Goal: Information Seeking & Learning: Learn about a topic

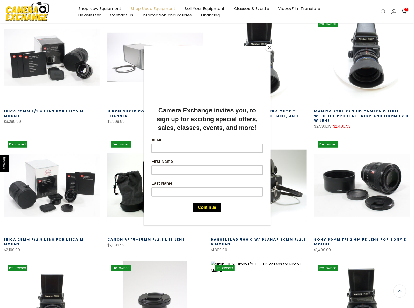
scroll to position [107, 0]
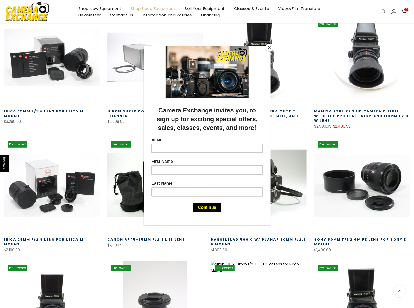
click at [269, 46] on button "Close" at bounding box center [270, 48] width 8 height 8
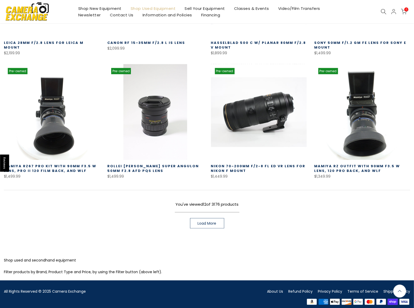
scroll to position [305, 0]
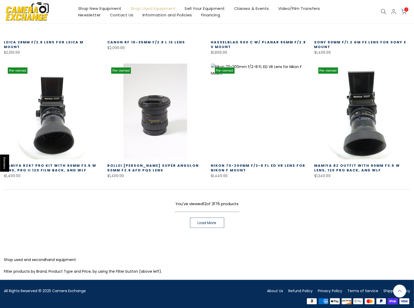
click at [209, 221] on span "Load More" at bounding box center [207, 223] width 19 height 4
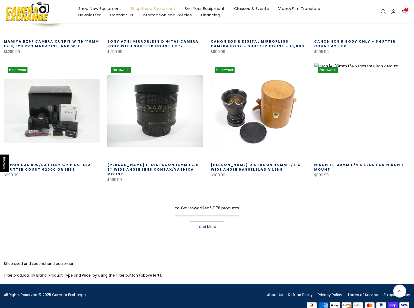
scroll to position [675, 0]
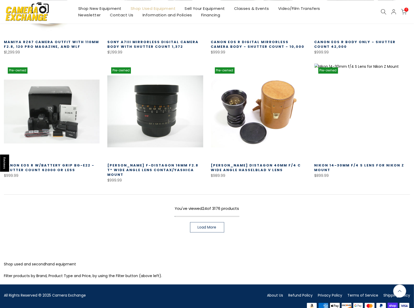
click at [205, 225] on span "Load More" at bounding box center [207, 227] width 19 height 4
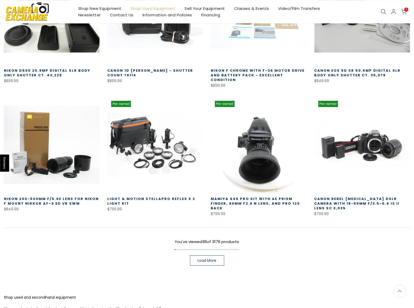
scroll to position [1026, 0]
click at [209, 258] on span "Load More" at bounding box center [207, 260] width 19 height 4
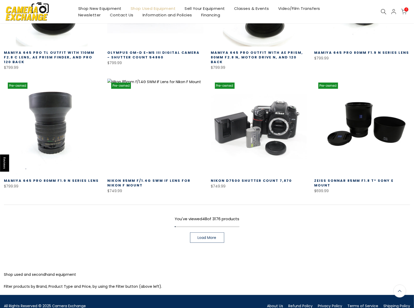
scroll to position [1425, 0]
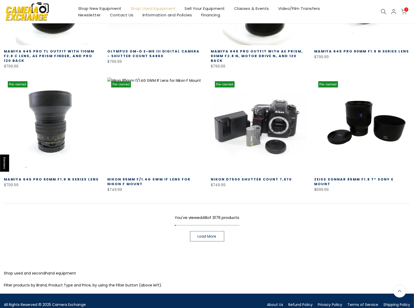
click at [204, 234] on span "Load More" at bounding box center [207, 236] width 19 height 4
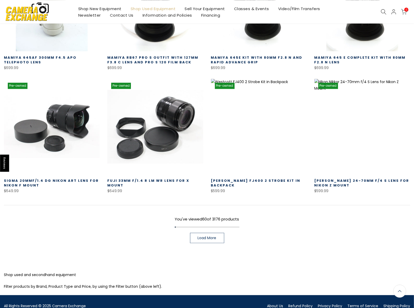
scroll to position [1795, 0]
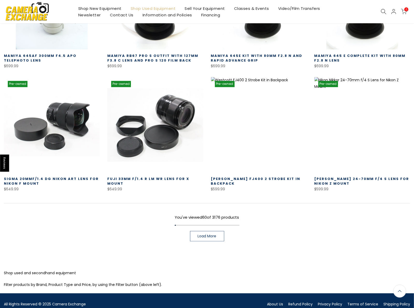
click at [205, 234] on span "Load More" at bounding box center [207, 236] width 19 height 4
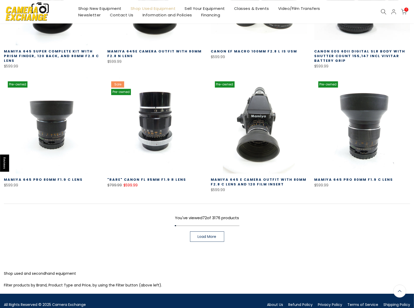
scroll to position [2175, 0]
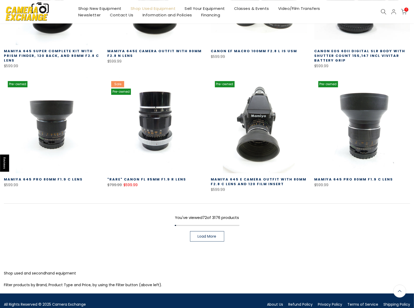
click at [204, 234] on span "Load More" at bounding box center [207, 236] width 19 height 4
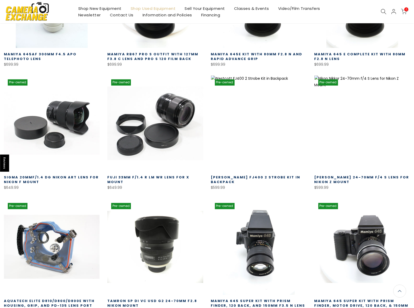
scroll to position [1796, 0]
click at [383, 11] on icon at bounding box center [384, 12] width 6 height 6
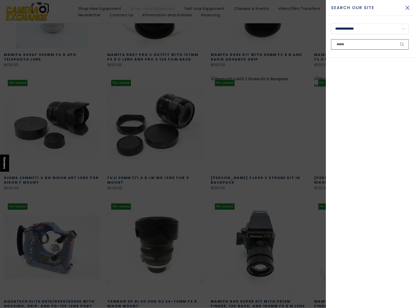
scroll to position [1797, 0]
click at [331, 24] on select "**********" at bounding box center [370, 29] width 78 height 10
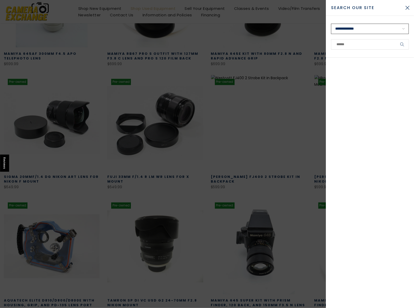
scroll to position [1796, 0]
click option "**********" at bounding box center [0, 0] width 0 height 0
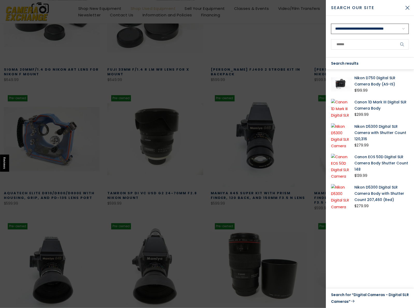
scroll to position [1904, 0]
click at [372, 63] on div "Search results" at bounding box center [370, 64] width 88 height 12
click at [331, 24] on select "**********" at bounding box center [370, 29] width 78 height 10
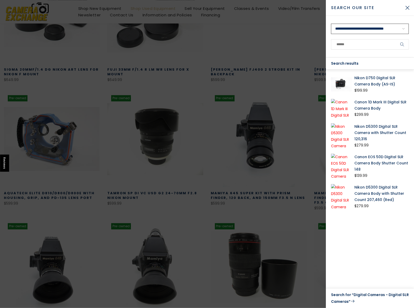
select select "**********"
click option "**********" at bounding box center [0, 0] width 0 height 0
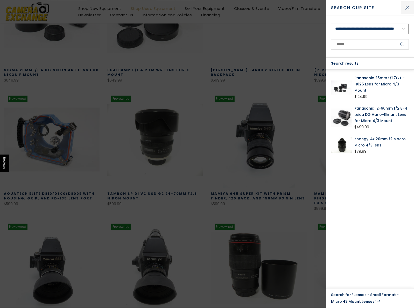
scroll to position [1905, 0]
click at [409, 8] on button "Close Search" at bounding box center [407, 7] width 13 height 13
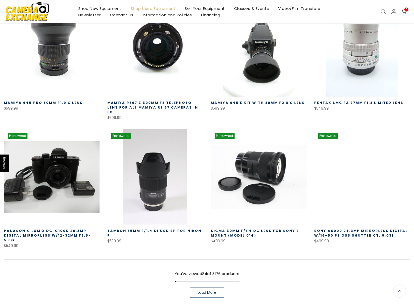
scroll to position [2498, 0]
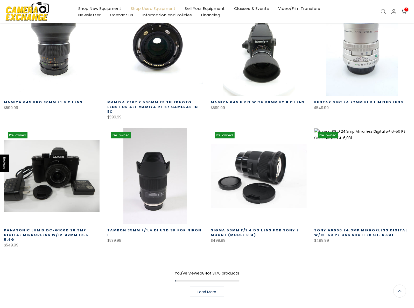
click at [207, 290] on span "Load More" at bounding box center [207, 292] width 19 height 4
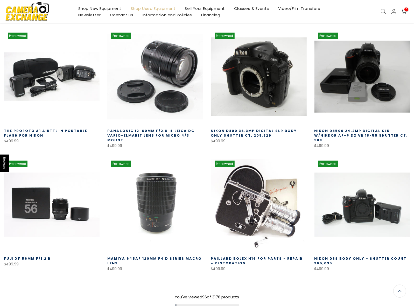
scroll to position [2903, 0]
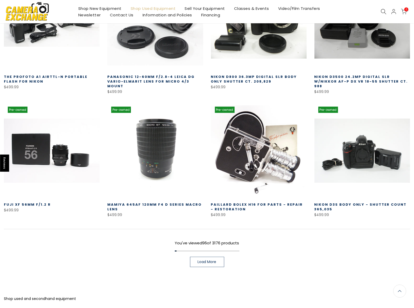
click at [212, 260] on span "Load More" at bounding box center [207, 262] width 19 height 4
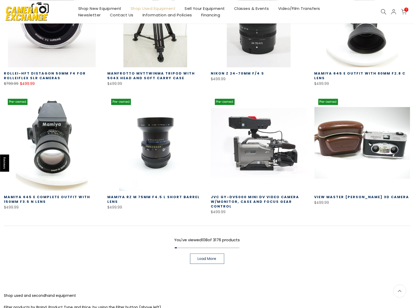
scroll to position [3281, 0]
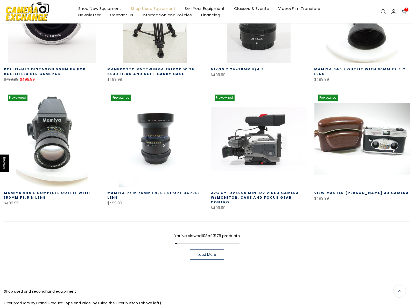
click at [211, 252] on span "Load More" at bounding box center [207, 254] width 19 height 4
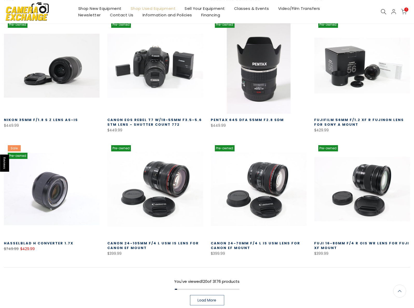
scroll to position [3604, 0]
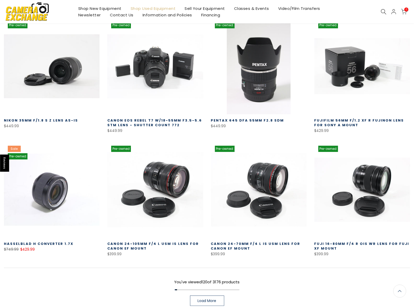
click at [203, 299] on span "Load More" at bounding box center [207, 301] width 19 height 4
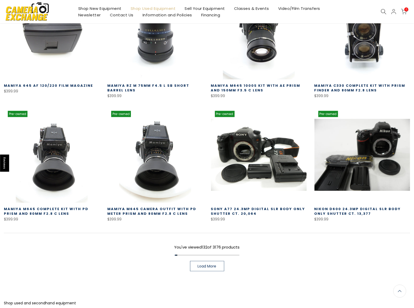
scroll to position [4009, 0]
click at [206, 264] on span "Load More" at bounding box center [207, 266] width 19 height 4
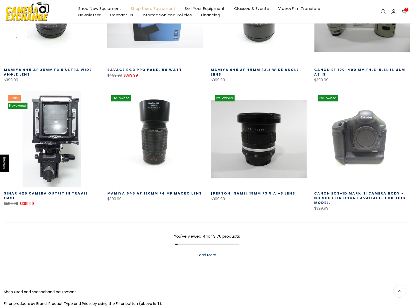
scroll to position [4400, 0]
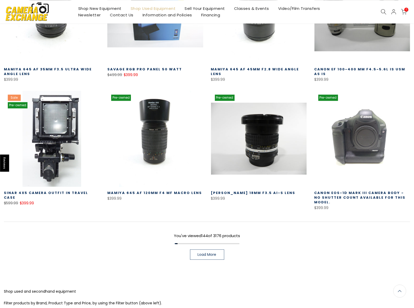
click at [197, 249] on link "Load More" at bounding box center [207, 254] width 34 height 10
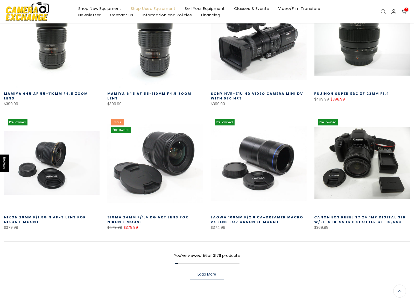
scroll to position [4751, 0]
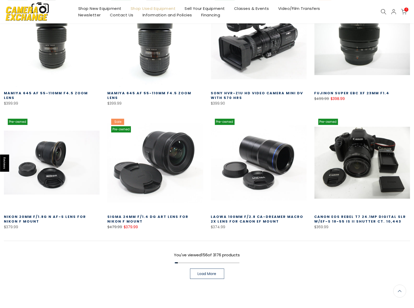
click at [205, 272] on span "Load More" at bounding box center [207, 274] width 19 height 4
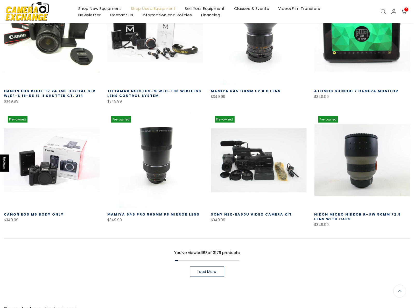
scroll to position [5128, 0]
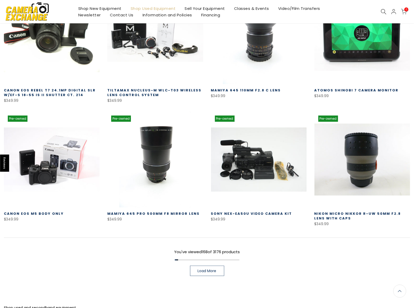
click at [208, 269] on span "Load More" at bounding box center [207, 271] width 19 height 4
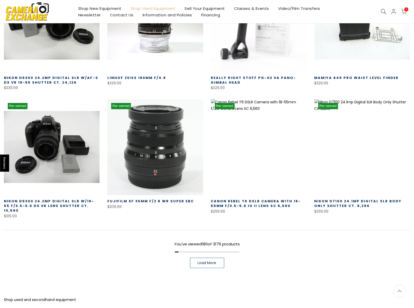
scroll to position [5510, 0]
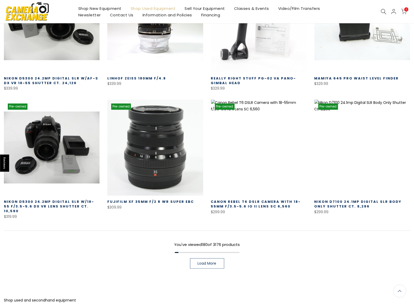
click at [207, 262] on span "Load More" at bounding box center [207, 264] width 19 height 4
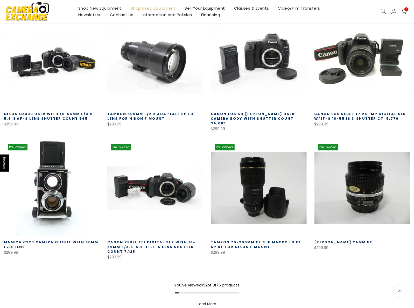
scroll to position [5862, 0]
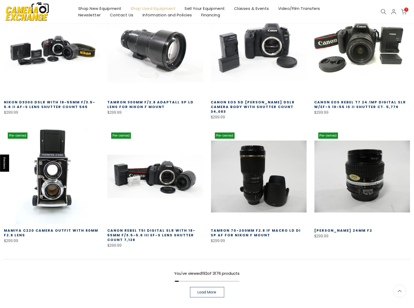
click at [205, 290] on span "Load More" at bounding box center [207, 292] width 19 height 4
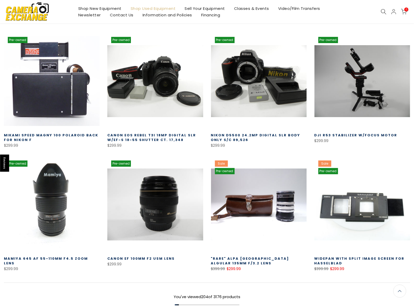
scroll to position [6212, 0]
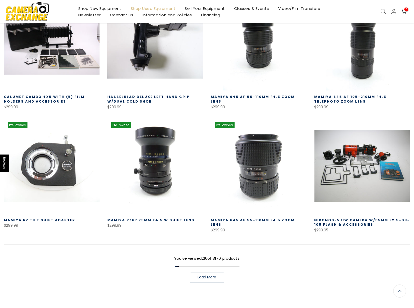
scroll to position [6617, 0]
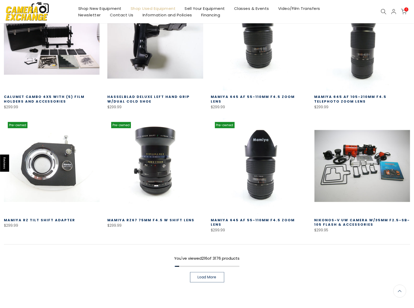
click at [211, 275] on span "Load More" at bounding box center [207, 277] width 19 height 4
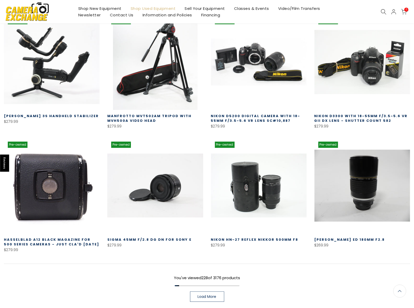
scroll to position [6968, 0]
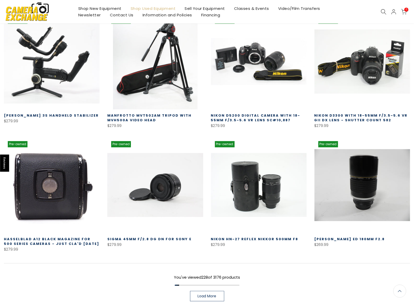
click at [208, 294] on span "Load More" at bounding box center [207, 296] width 19 height 4
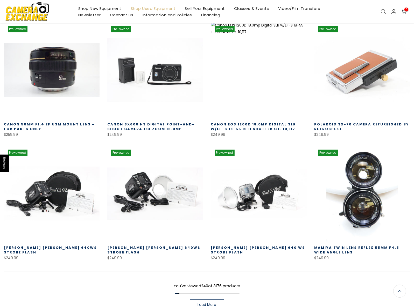
scroll to position [7346, 0]
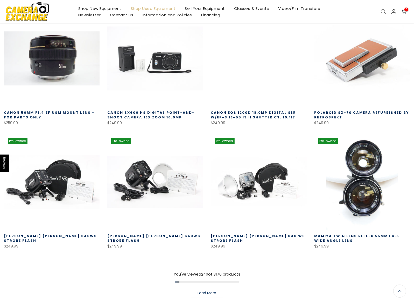
click at [204, 291] on span "Load More" at bounding box center [207, 293] width 19 height 4
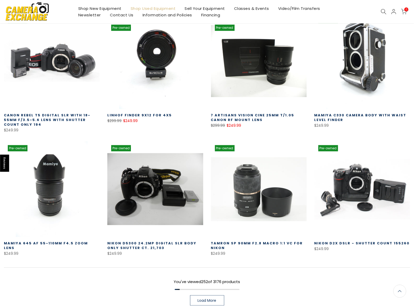
scroll to position [7724, 0]
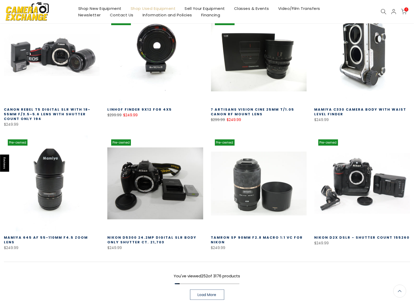
click at [204, 293] on span "Load More" at bounding box center [207, 295] width 19 height 4
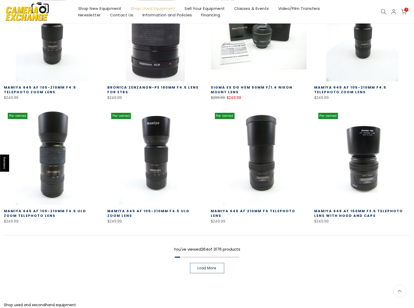
scroll to position [8120, 0]
click at [204, 266] on span "Load More" at bounding box center [207, 268] width 19 height 4
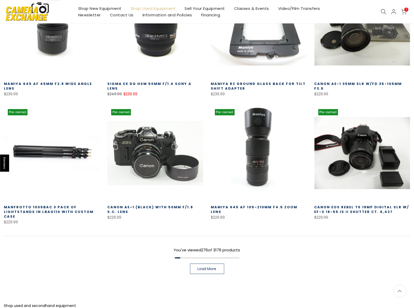
scroll to position [8498, 0]
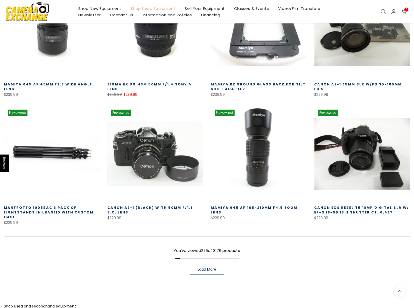
click at [211, 267] on span "Load More" at bounding box center [207, 269] width 19 height 4
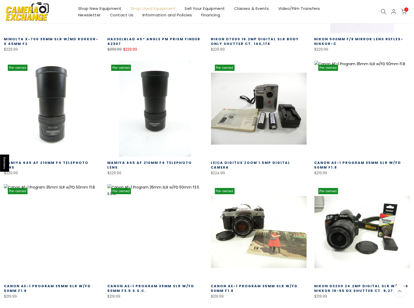
scroll to position [8795, 0]
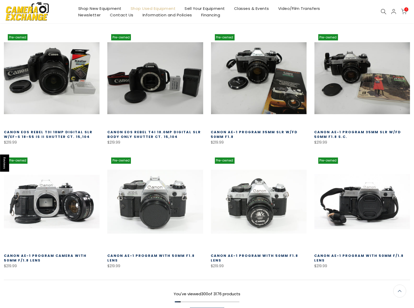
scroll to position [9200, 0]
click at [206, 307] on span "Load More" at bounding box center [207, 313] width 19 height 4
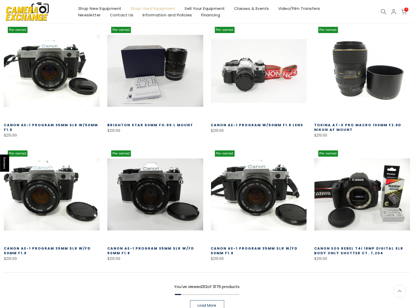
scroll to position [9578, 0]
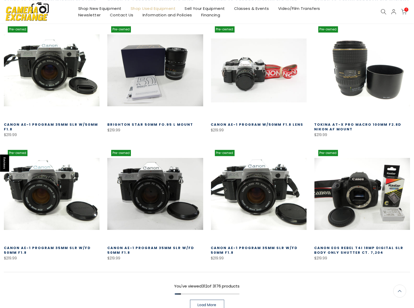
click at [210, 303] on span "Load More" at bounding box center [207, 305] width 19 height 4
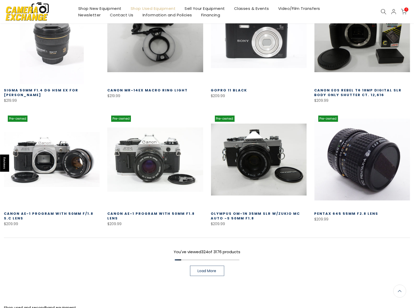
scroll to position [9982, 0]
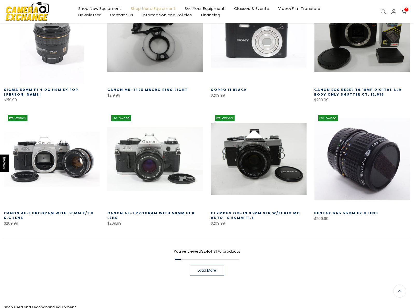
click at [215, 268] on span "Load More" at bounding box center [207, 270] width 19 height 4
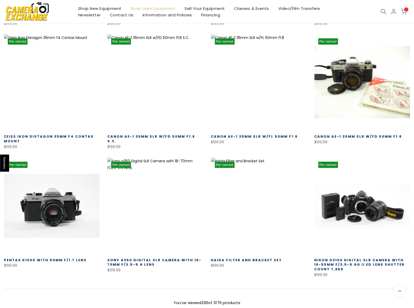
scroll to position [10306, 0]
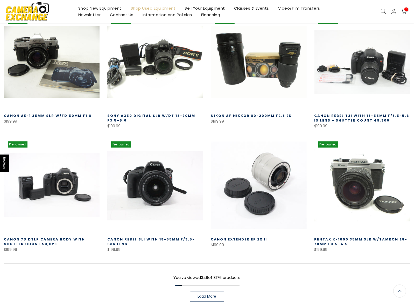
scroll to position [10711, 0]
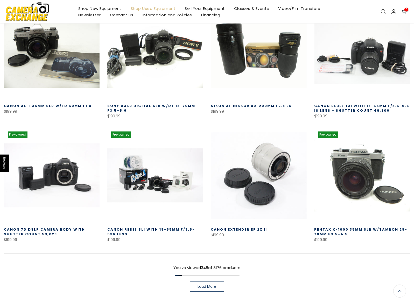
click at [205, 281] on link "Load More" at bounding box center [207, 286] width 34 height 10
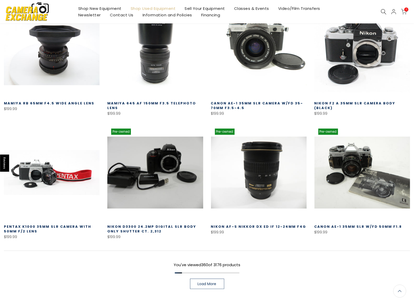
scroll to position [11089, 0]
click at [199, 282] on span "Load More" at bounding box center [207, 284] width 19 height 4
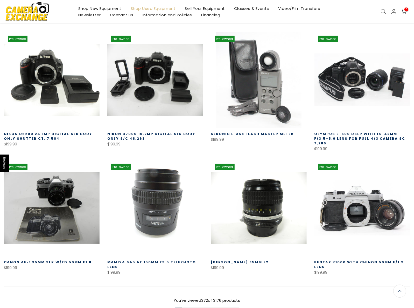
scroll to position [11439, 0]
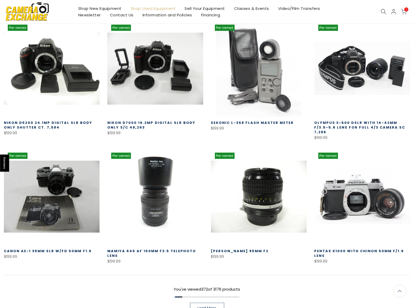
click at [201, 306] on span "Load More" at bounding box center [207, 308] width 19 height 4
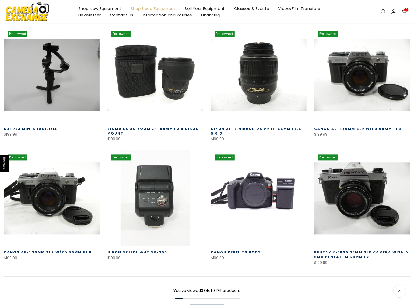
scroll to position [11817, 0]
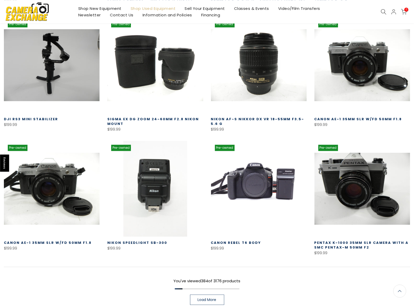
click at [202, 298] on span "Load More" at bounding box center [207, 300] width 19 height 4
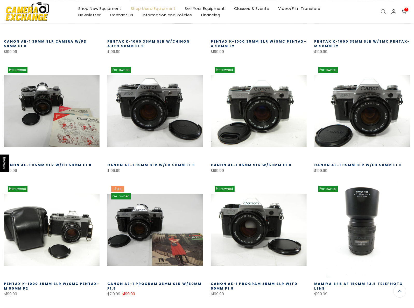
scroll to position [12141, 0]
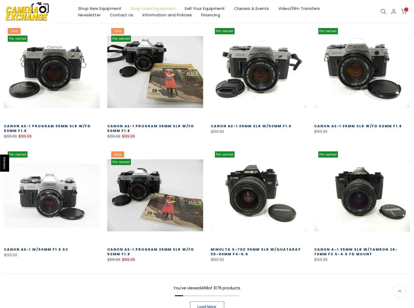
scroll to position [12545, 0]
click at [208, 305] on span "Load More" at bounding box center [207, 307] width 19 height 4
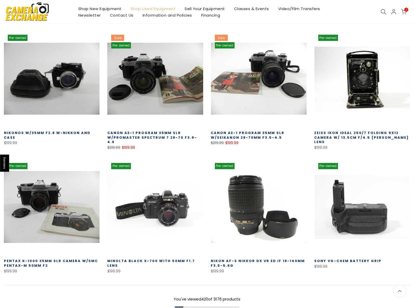
scroll to position [12924, 0]
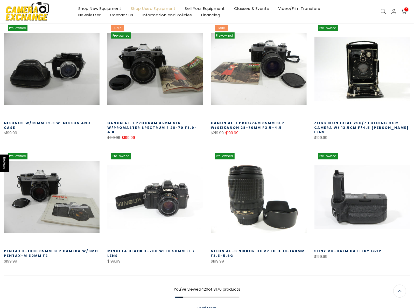
click at [204, 306] on span "Load More" at bounding box center [207, 308] width 19 height 4
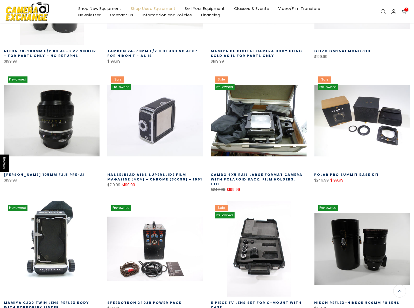
scroll to position [13248, 0]
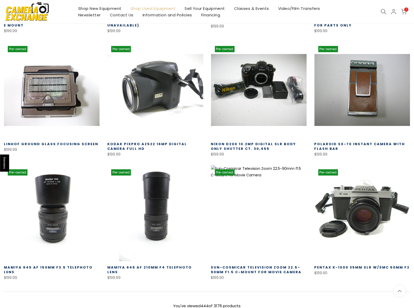
scroll to position [13679, 0]
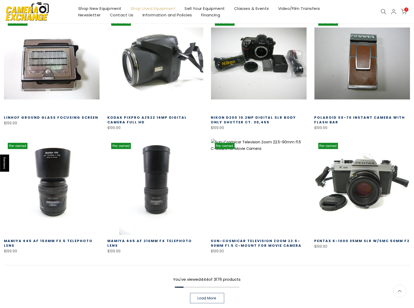
click at [204, 296] on span "Load More" at bounding box center [207, 298] width 19 height 4
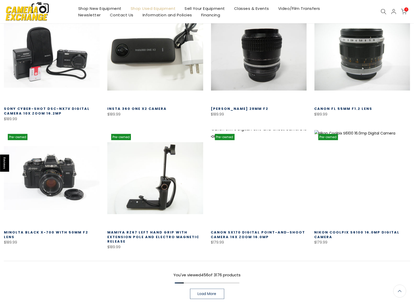
scroll to position [14057, 0]
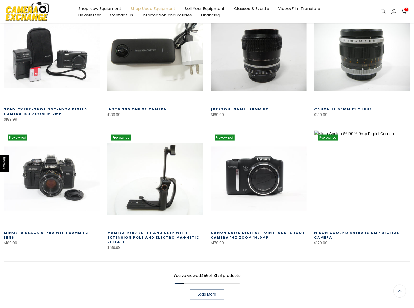
click at [212, 292] on span "Load More" at bounding box center [207, 294] width 19 height 4
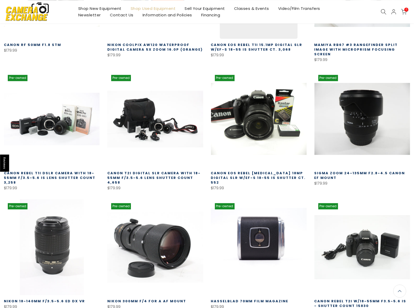
scroll to position [14381, 0]
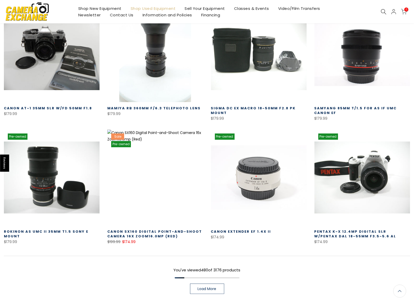
scroll to position [14813, 0]
click at [210, 286] on span "Load More" at bounding box center [207, 288] width 19 height 4
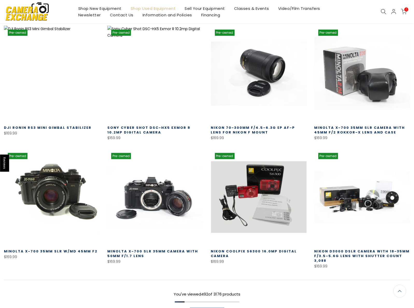
scroll to position [15163, 0]
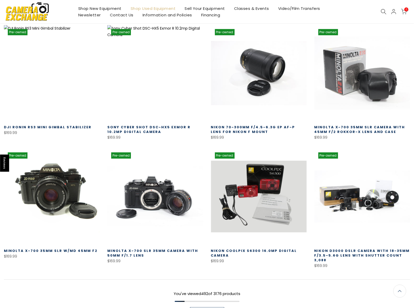
click at [215, 307] on span "Load More" at bounding box center [207, 312] width 19 height 4
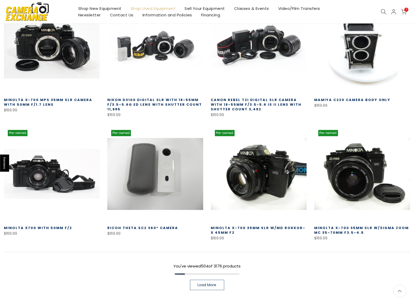
scroll to position [15565, 0]
click at [205, 283] on span "Load More" at bounding box center [207, 285] width 19 height 4
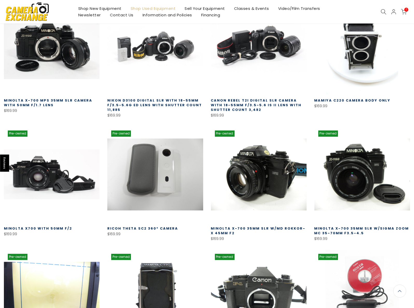
scroll to position [15566, 0]
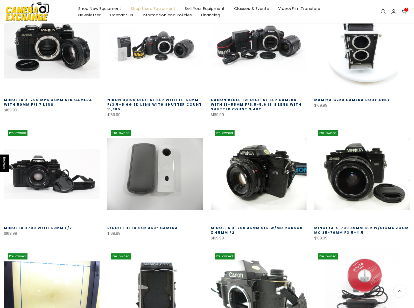
click at [260, 249] on link at bounding box center [259, 297] width 96 height 96
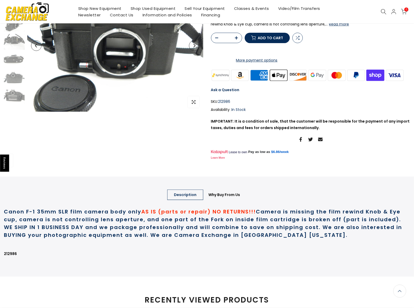
scroll to position [81, 0]
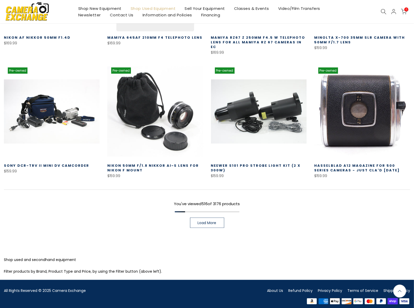
scroll to position [341, 0]
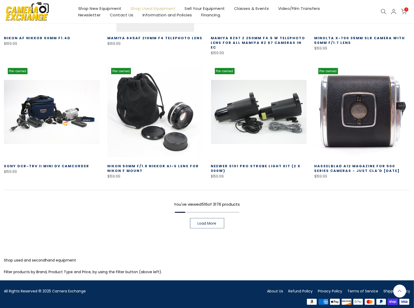
click at [211, 221] on link "Load More" at bounding box center [207, 223] width 34 height 10
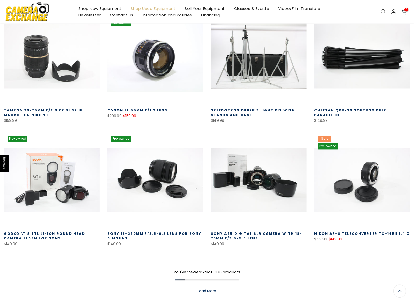
scroll to position [638, 0]
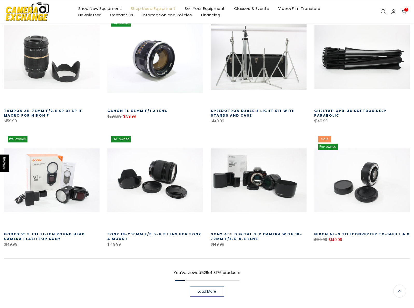
click at [212, 289] on span "Load More" at bounding box center [207, 291] width 19 height 4
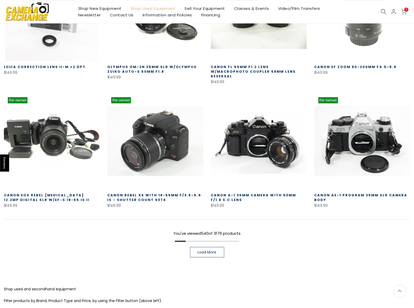
scroll to position [1070, 0]
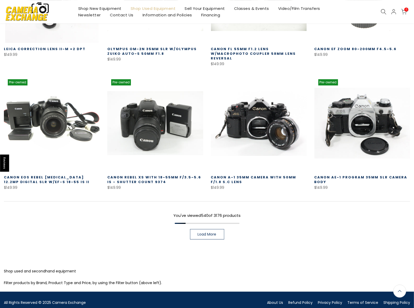
click at [205, 232] on span "Load More" at bounding box center [207, 234] width 19 height 4
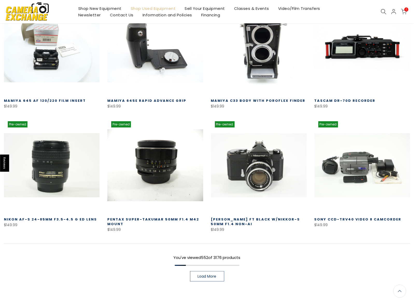
scroll to position [1394, 0]
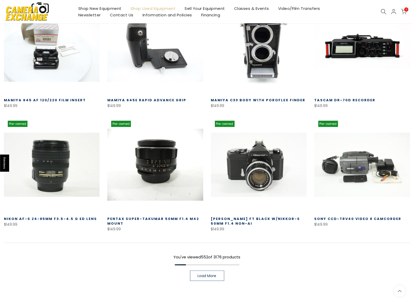
click at [211, 274] on span "Load More" at bounding box center [207, 276] width 19 height 4
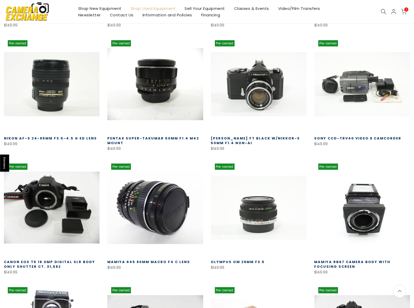
scroll to position [1475, 0]
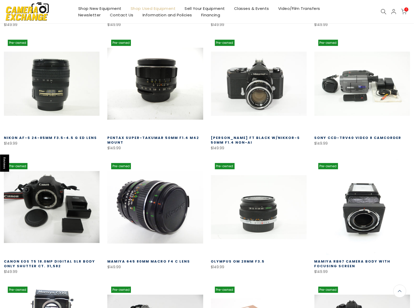
click at [341, 259] on link "Mamiya RB67 Camera Body with Focusing Screen" at bounding box center [353, 264] width 76 height 10
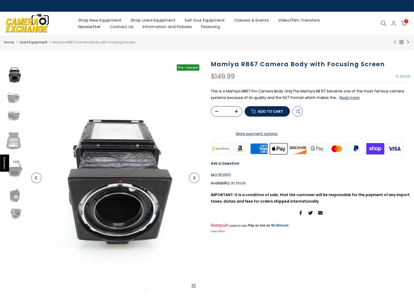
click at [348, 96] on button "Read more" at bounding box center [350, 97] width 20 height 5
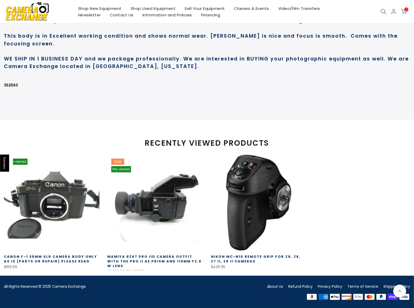
scroll to position [356, 0]
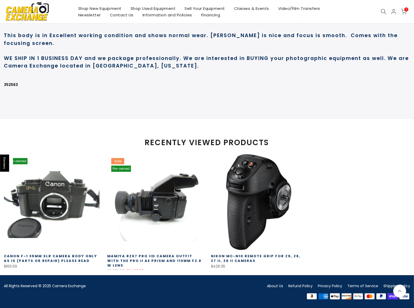
click at [162, 187] on link at bounding box center [155, 202] width 96 height 96
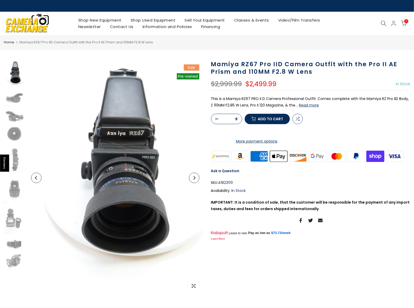
click at [304, 105] on button "Read more" at bounding box center [309, 105] width 20 height 5
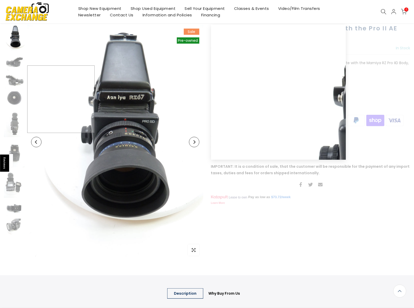
scroll to position [35, 0]
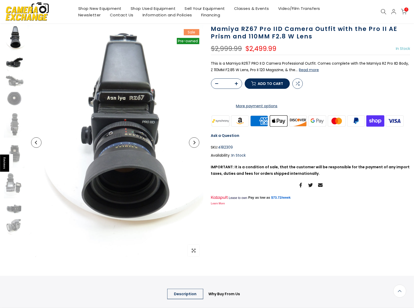
click at [15, 63] on img at bounding box center [14, 64] width 21 height 16
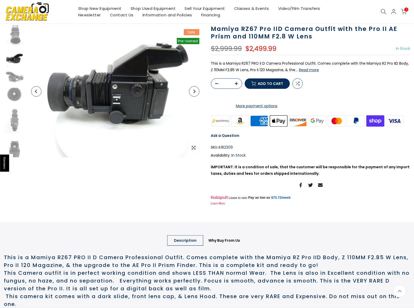
scroll to position [4, 0]
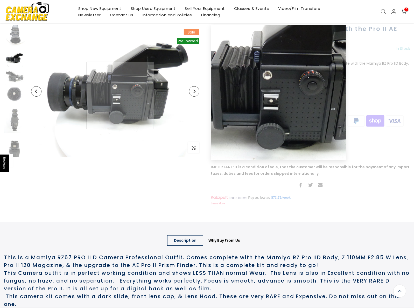
click at [120, 95] on img at bounding box center [115, 91] width 176 height 132
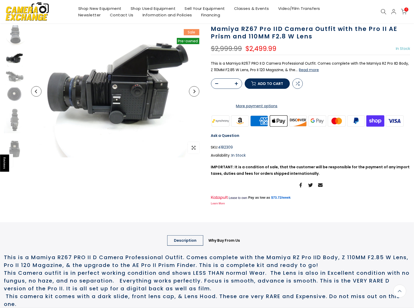
click at [193, 89] on button "Next" at bounding box center [194, 91] width 10 height 10
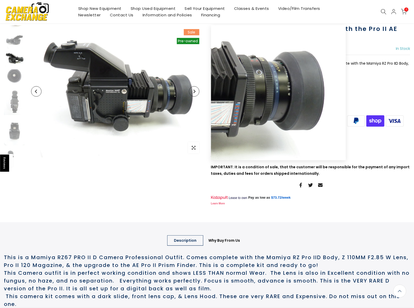
scroll to position [36, 0]
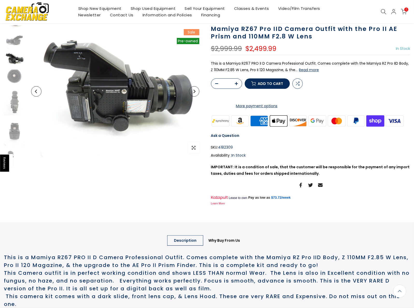
click at [194, 91] on icon "Next" at bounding box center [195, 92] width 4 height 4
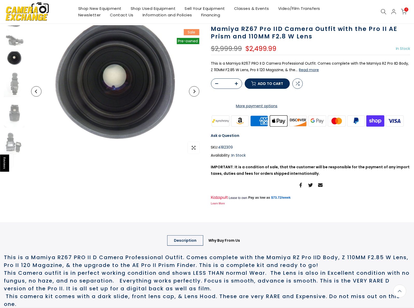
scroll to position [41, 0]
click at [194, 91] on icon "Next" at bounding box center [195, 92] width 4 height 4
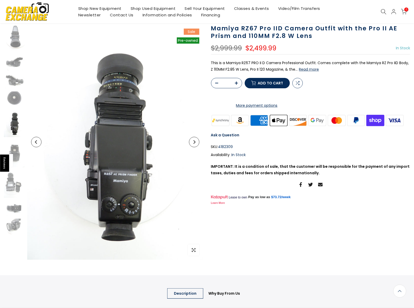
scroll to position [35, 0]
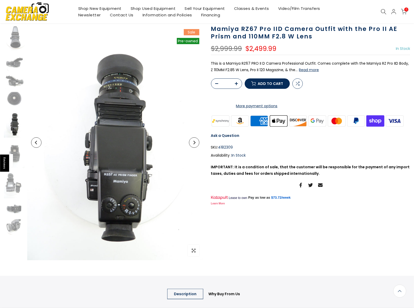
click at [193, 142] on icon "Next" at bounding box center [195, 143] width 4 height 4
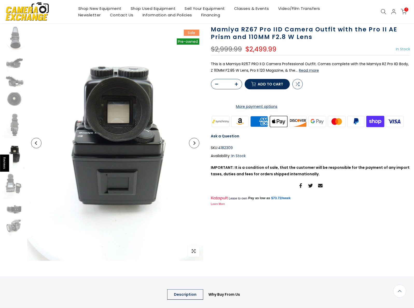
scroll to position [36, 0]
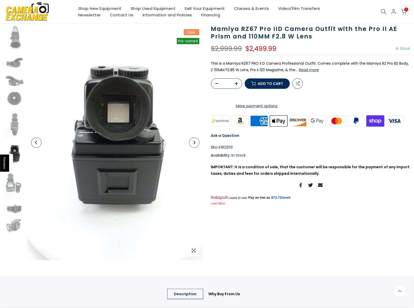
click at [193, 142] on icon "Next" at bounding box center [195, 143] width 4 height 4
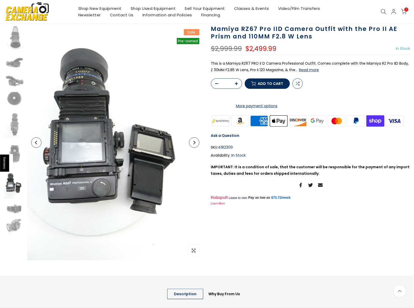
click at [193, 142] on icon "Next" at bounding box center [195, 143] width 4 height 4
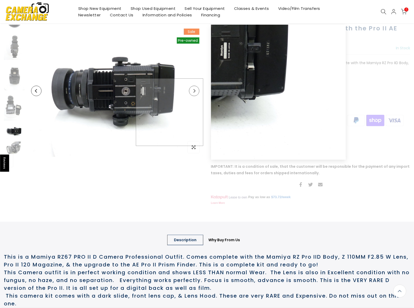
scroll to position [35, 0]
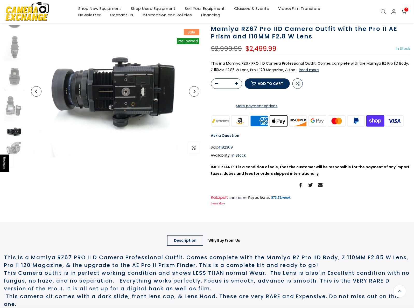
click at [194, 92] on icon "Next" at bounding box center [195, 92] width 4 height 4
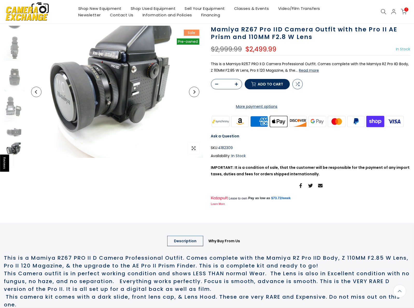
scroll to position [36, 0]
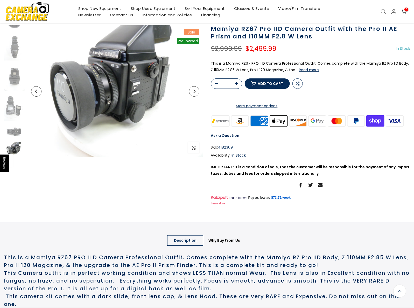
click at [194, 92] on icon "Next" at bounding box center [195, 92] width 4 height 4
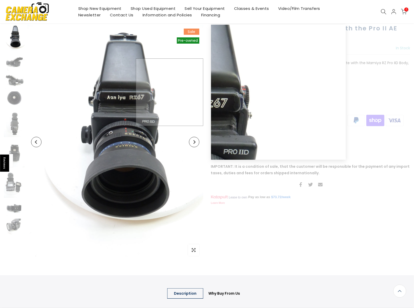
scroll to position [35, 0]
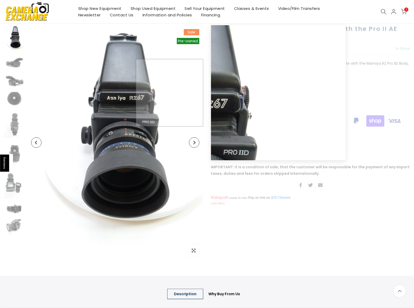
click at [194, 92] on img at bounding box center [115, 142] width 176 height 235
